Goal: Complete application form

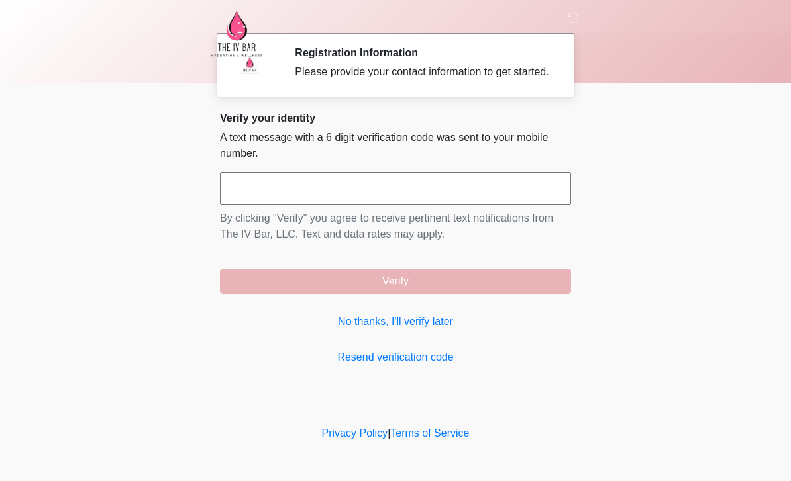
click at [428, 330] on link "No thanks, I'll verify later" at bounding box center [395, 322] width 351 height 16
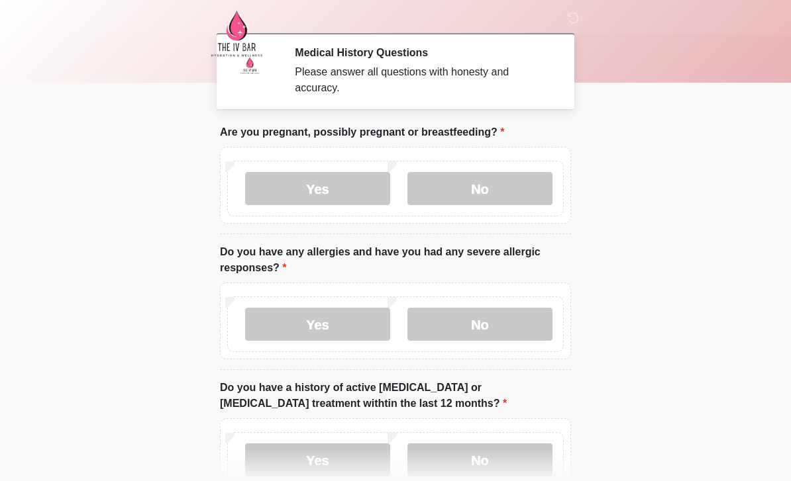
click at [501, 181] on label "No" at bounding box center [479, 188] width 145 height 33
click at [314, 322] on label "Yes" at bounding box center [317, 324] width 145 height 33
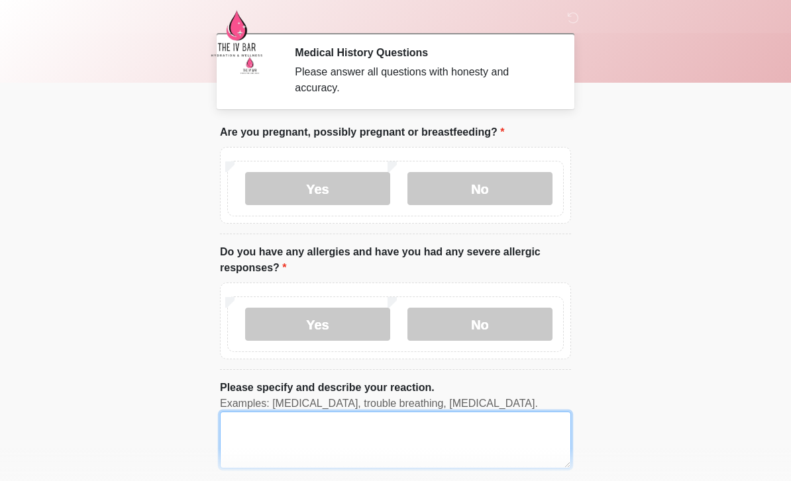
click at [439, 436] on textarea "Please specify and describe your reaction." at bounding box center [395, 440] width 351 height 57
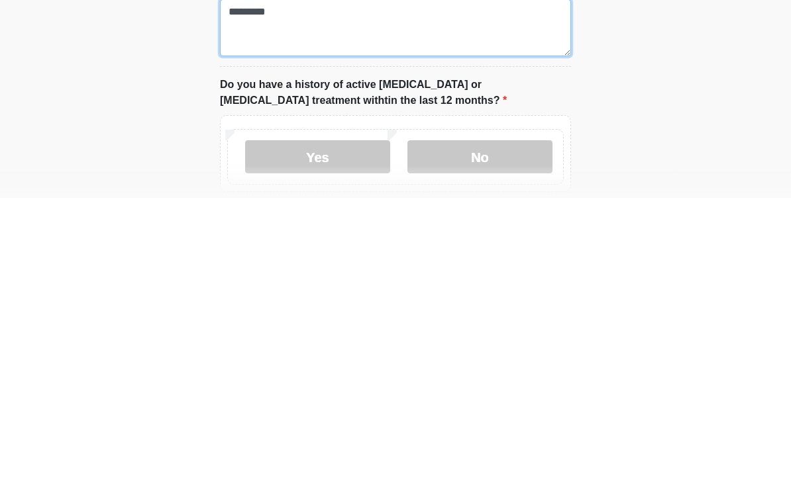
scroll to position [160, 0]
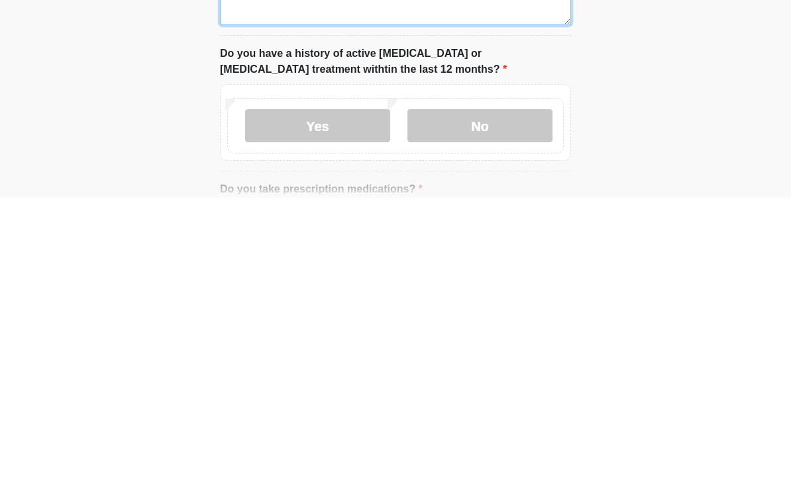
type textarea "*********"
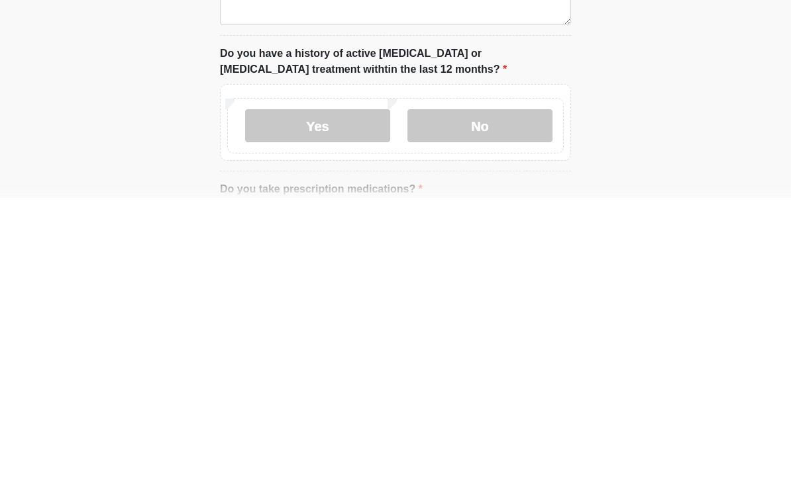
click at [499, 393] on label "No" at bounding box center [479, 409] width 145 height 33
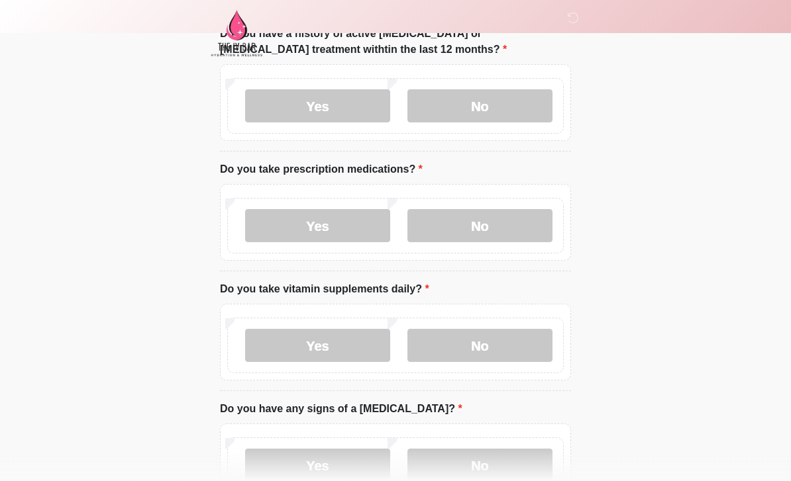
scroll to position [509, 0]
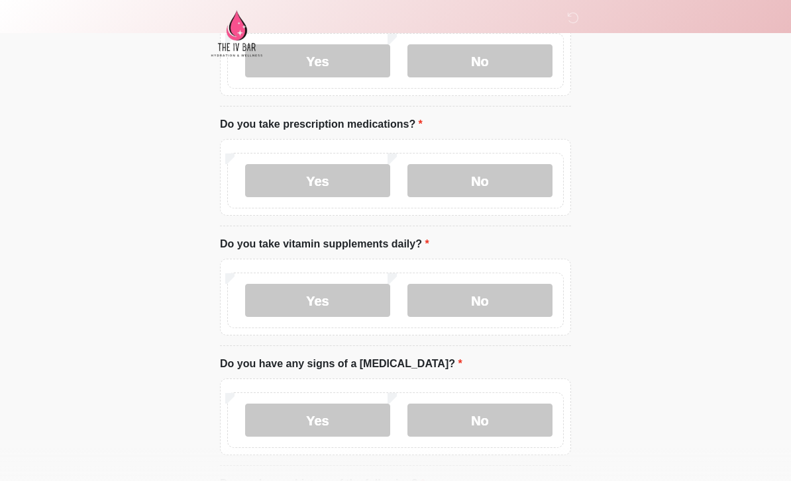
click at [497, 189] on label "No" at bounding box center [479, 180] width 145 height 33
click at [505, 301] on label "No" at bounding box center [479, 300] width 145 height 33
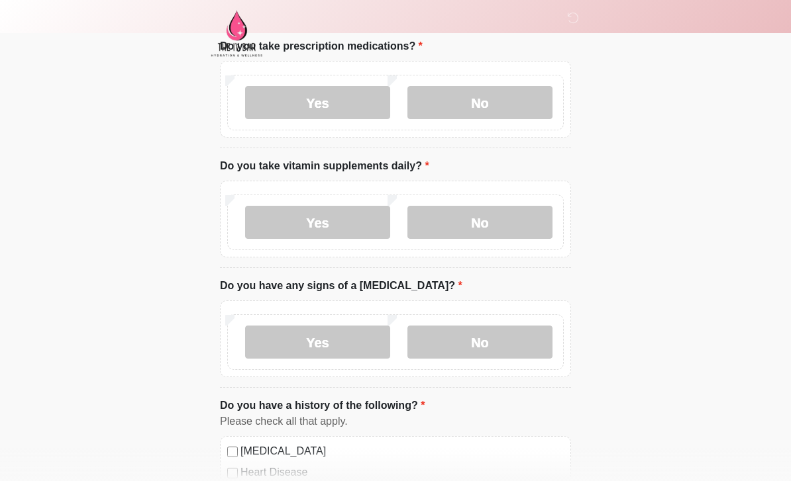
click at [511, 347] on label "No" at bounding box center [479, 342] width 145 height 33
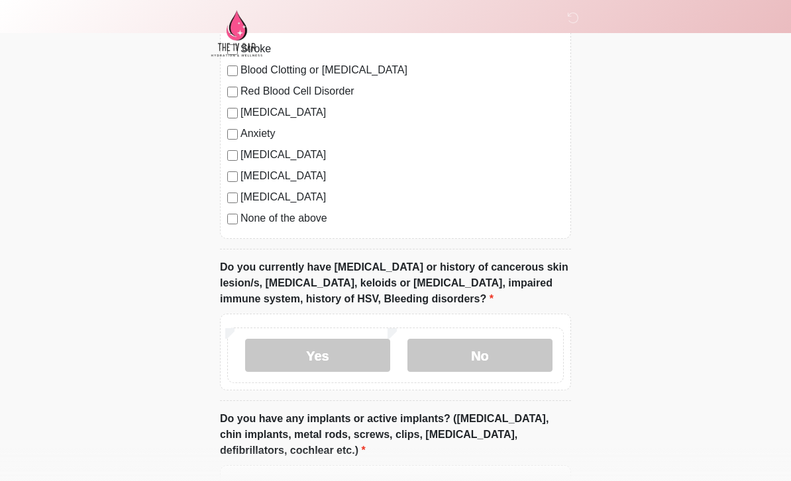
click at [505, 358] on label "No" at bounding box center [479, 355] width 145 height 33
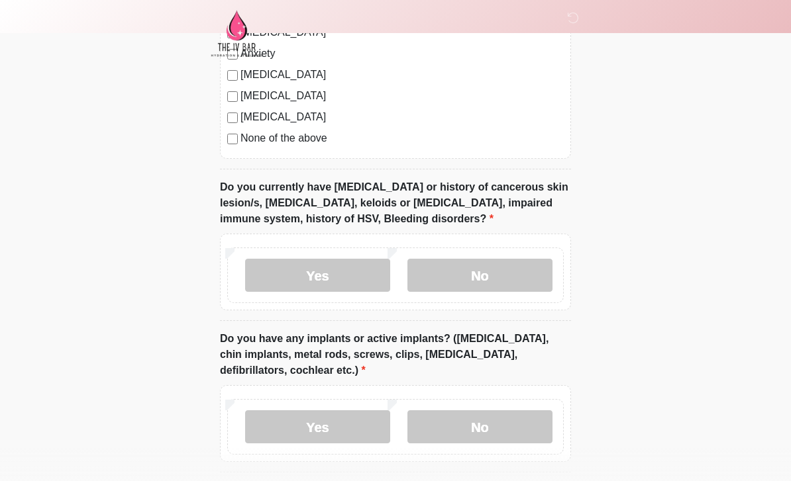
scroll to position [1218, 0]
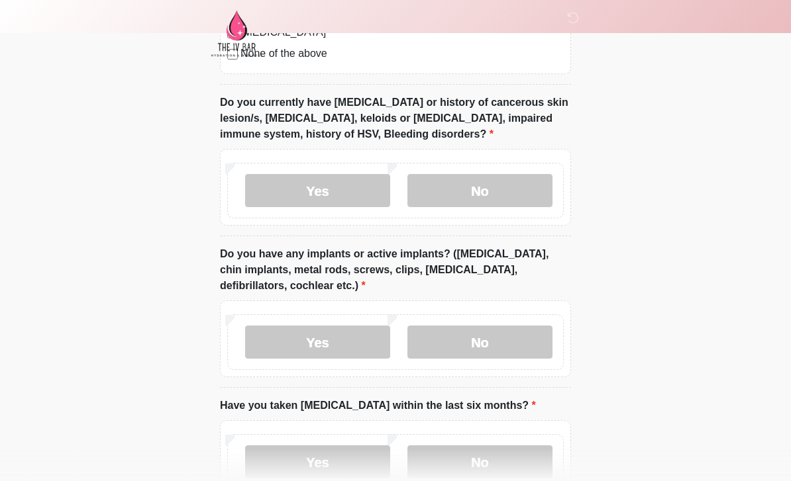
click at [515, 342] on label "No" at bounding box center [479, 342] width 145 height 33
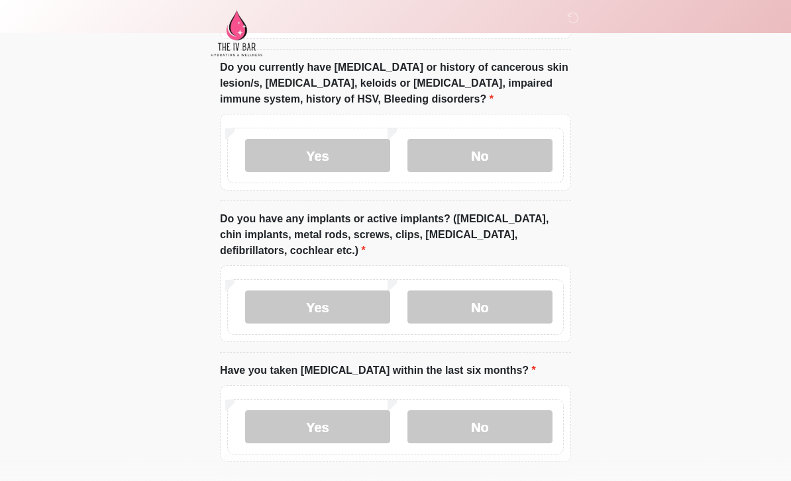
scroll to position [1306, 0]
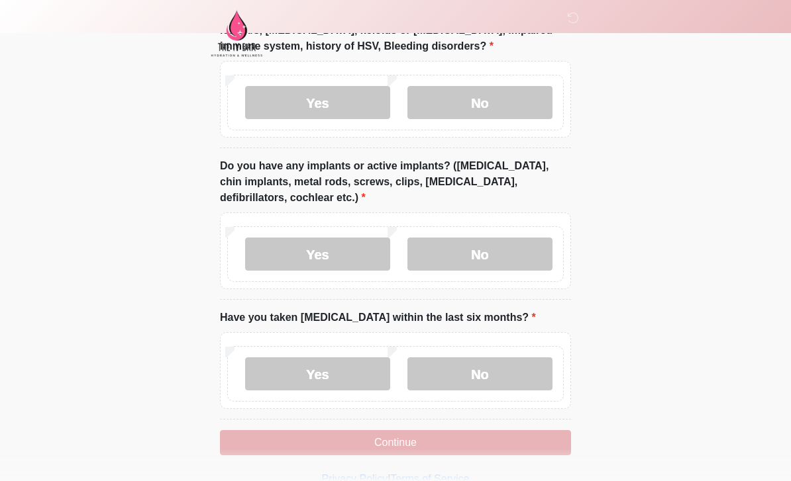
click at [493, 383] on label "No" at bounding box center [479, 374] width 145 height 33
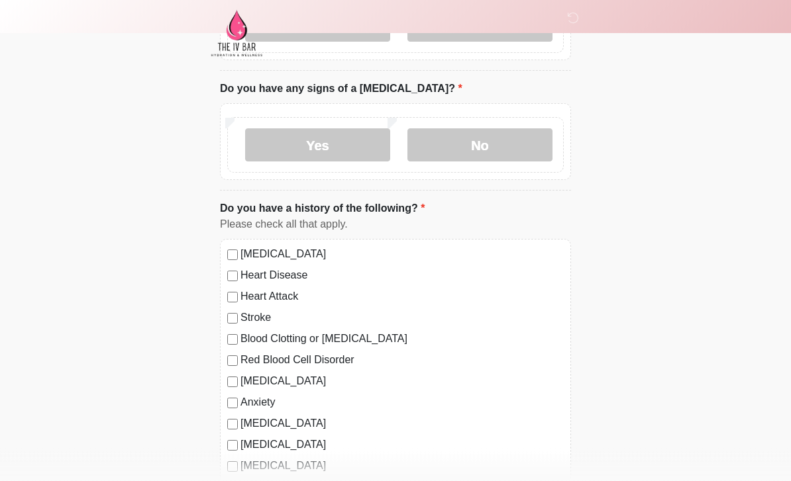
scroll to position [700, 0]
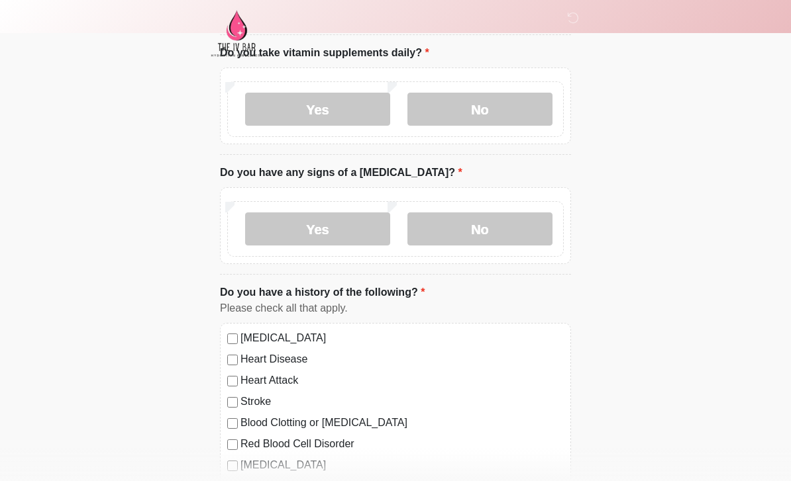
click at [342, 225] on label "Yes" at bounding box center [317, 229] width 145 height 33
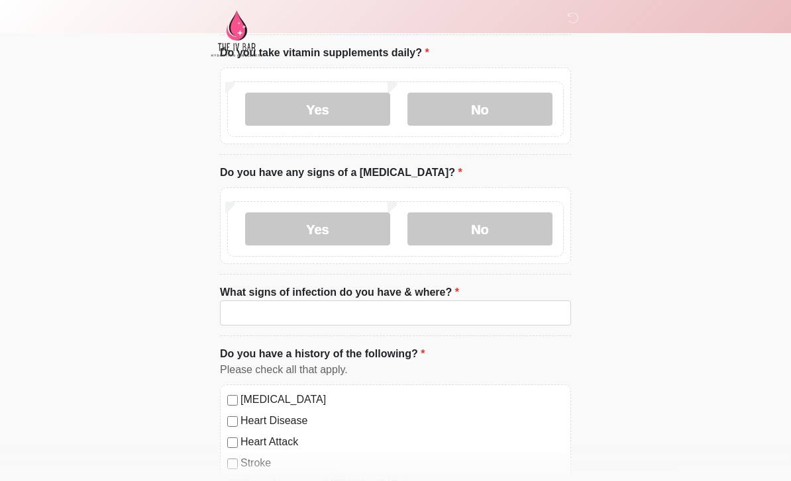
click at [489, 220] on label "No" at bounding box center [479, 229] width 145 height 33
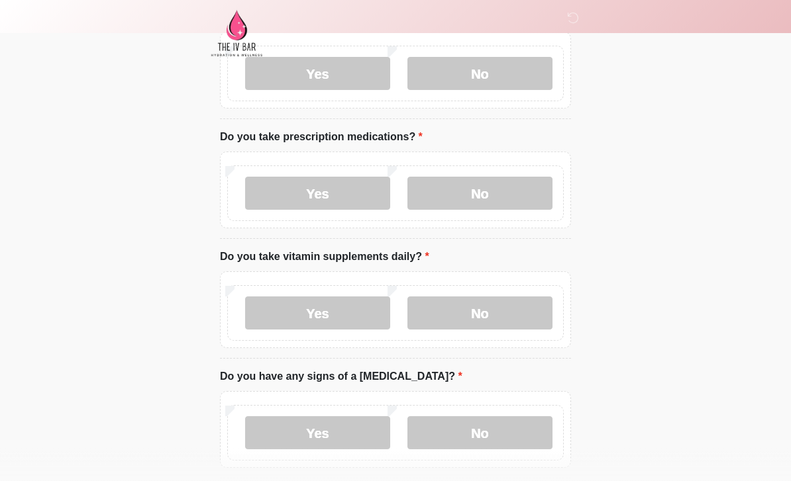
click at [340, 184] on label "Yes" at bounding box center [317, 193] width 145 height 33
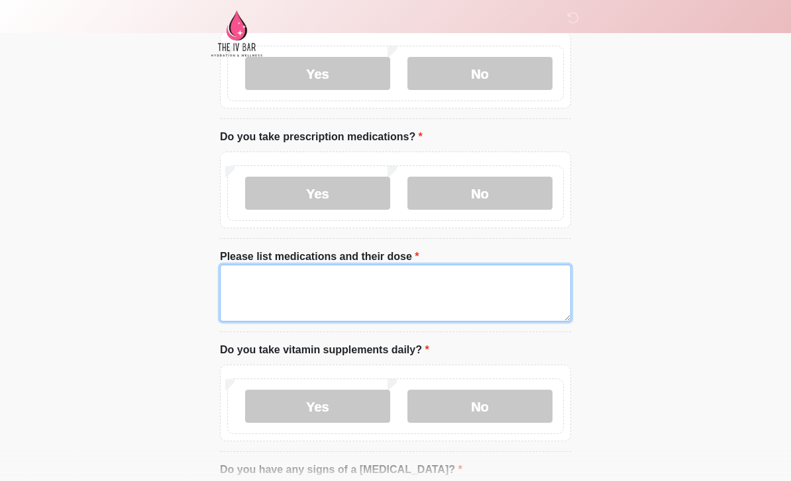
click at [455, 279] on textarea "Please list medications and their dose" at bounding box center [395, 293] width 351 height 57
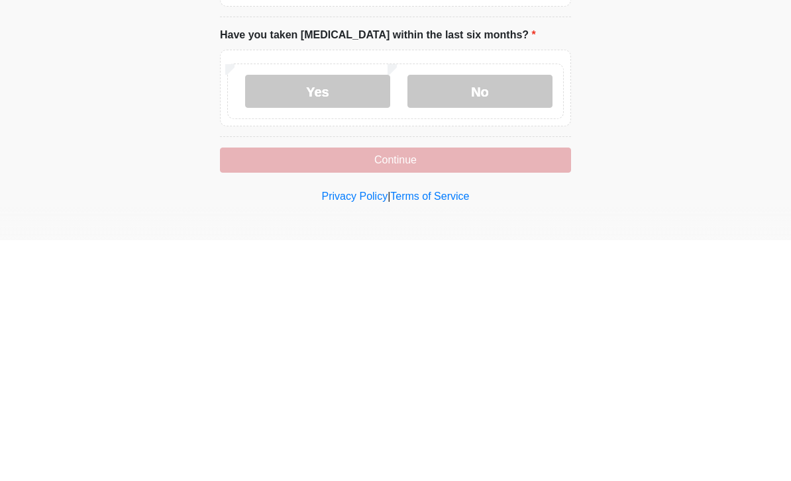
type textarea "**********"
click at [473, 389] on button "Continue" at bounding box center [395, 401] width 351 height 25
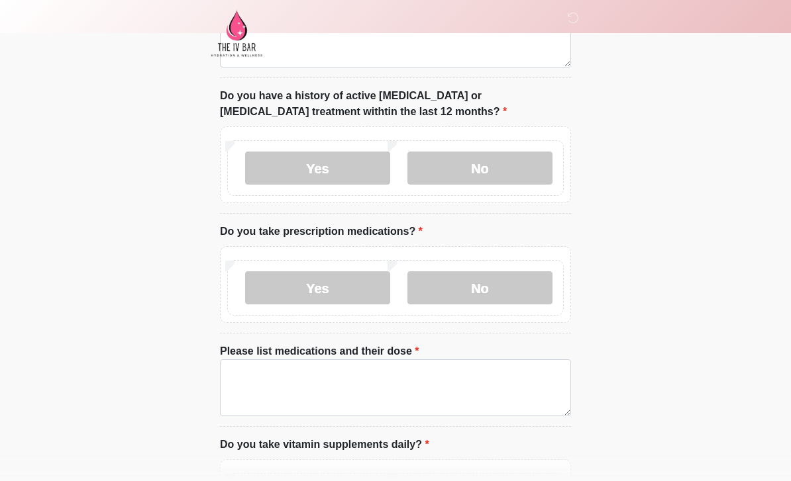
scroll to position [0, 0]
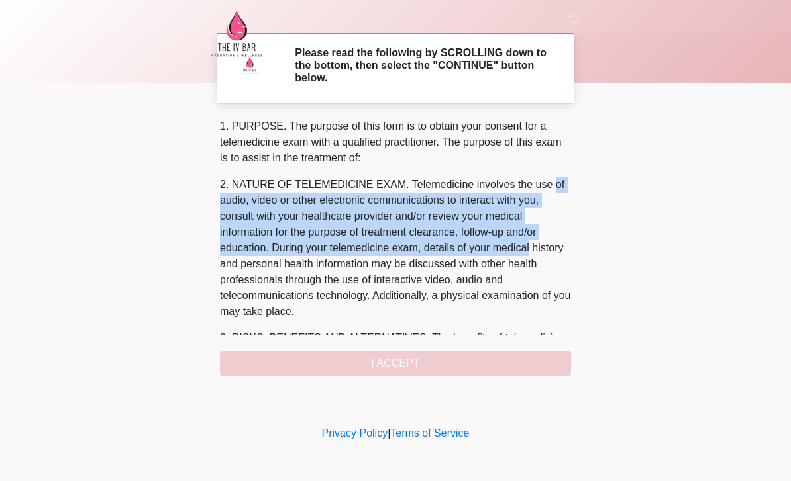
click at [685, 214] on body "‎ ‎ Please read the following by SCROLLING down to the bottom, then select the …" at bounding box center [395, 240] width 791 height 481
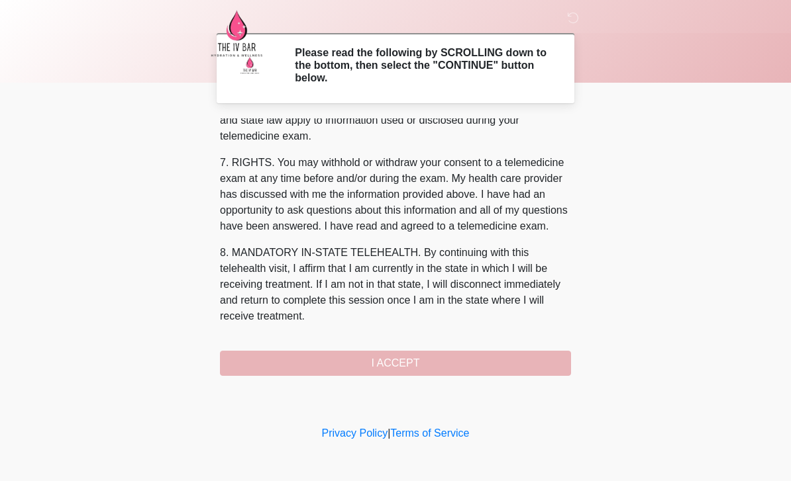
scroll to position [552, 0]
click at [507, 343] on div "1. PURPOSE. The purpose of this form is to obtain your consent for a telemedici…" at bounding box center [395, 248] width 351 height 258
click at [517, 364] on button "I ACCEPT" at bounding box center [395, 363] width 351 height 25
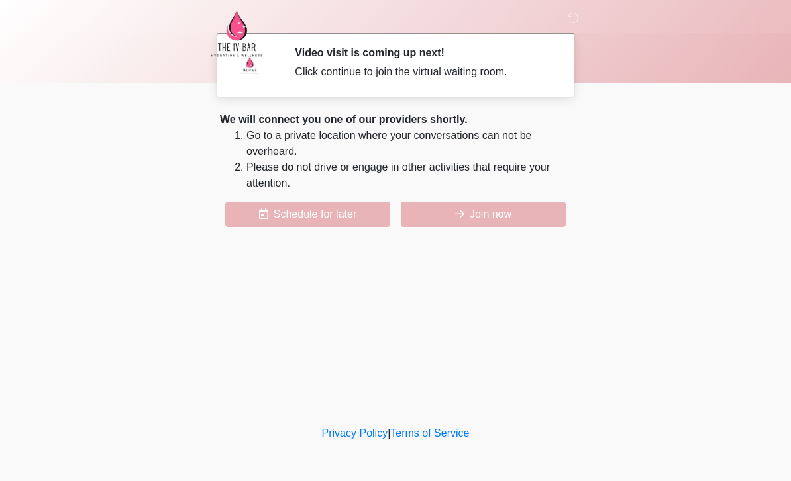
click at [529, 209] on button "Join now" at bounding box center [483, 214] width 165 height 25
